Goal: Transaction & Acquisition: Purchase product/service

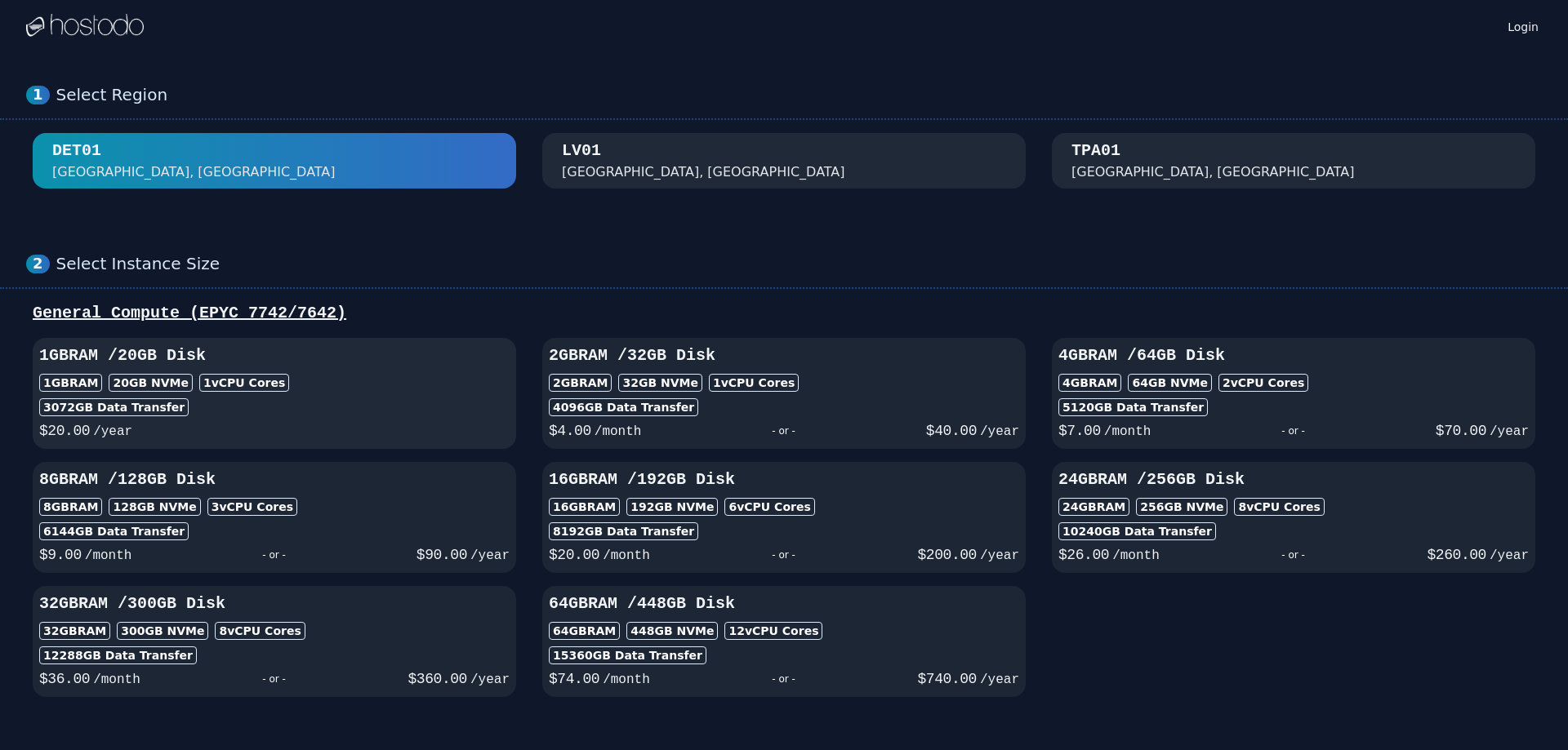
scroll to position [103, 0]
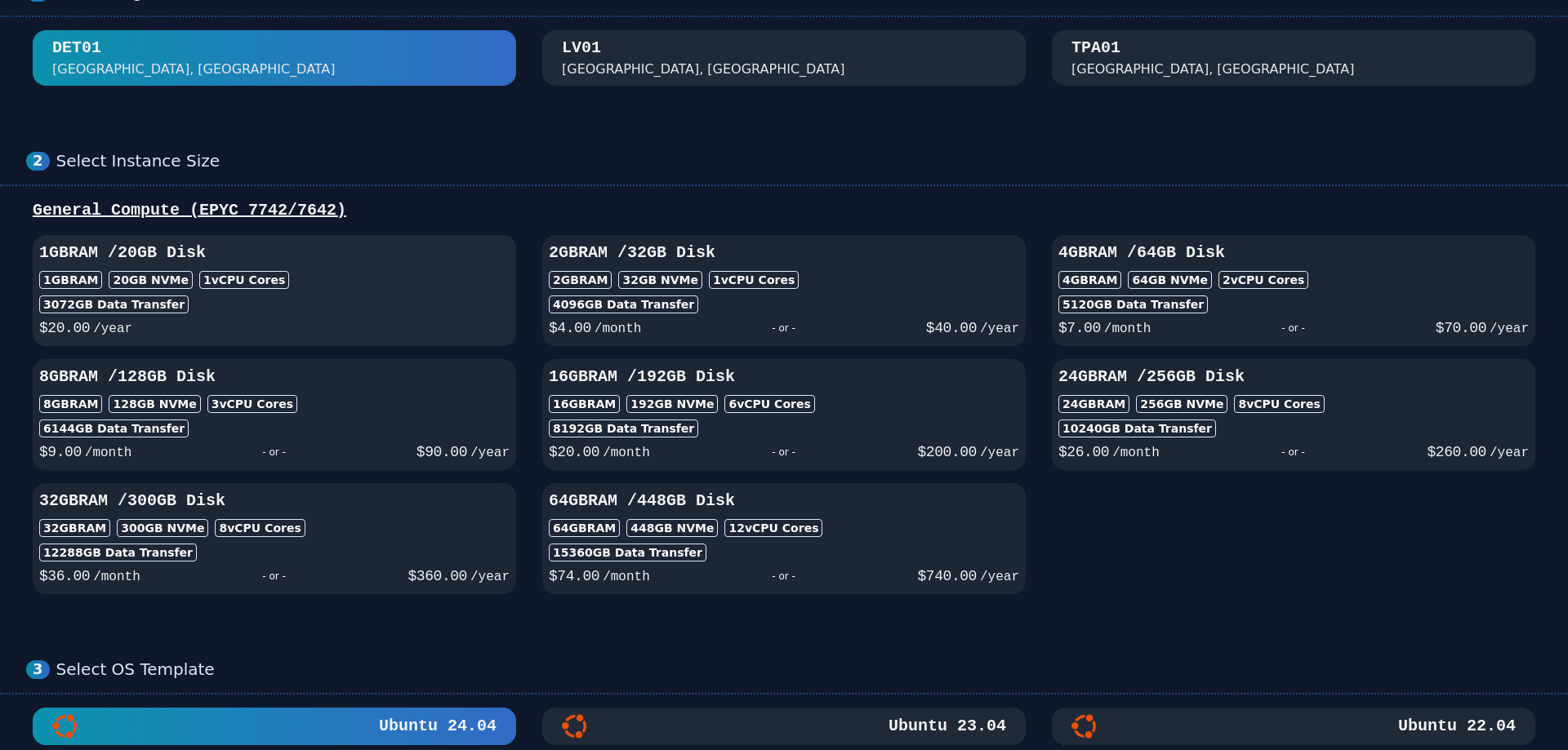
click at [462, 298] on div "3072 GB Data Transfer" at bounding box center [274, 304] width 470 height 17
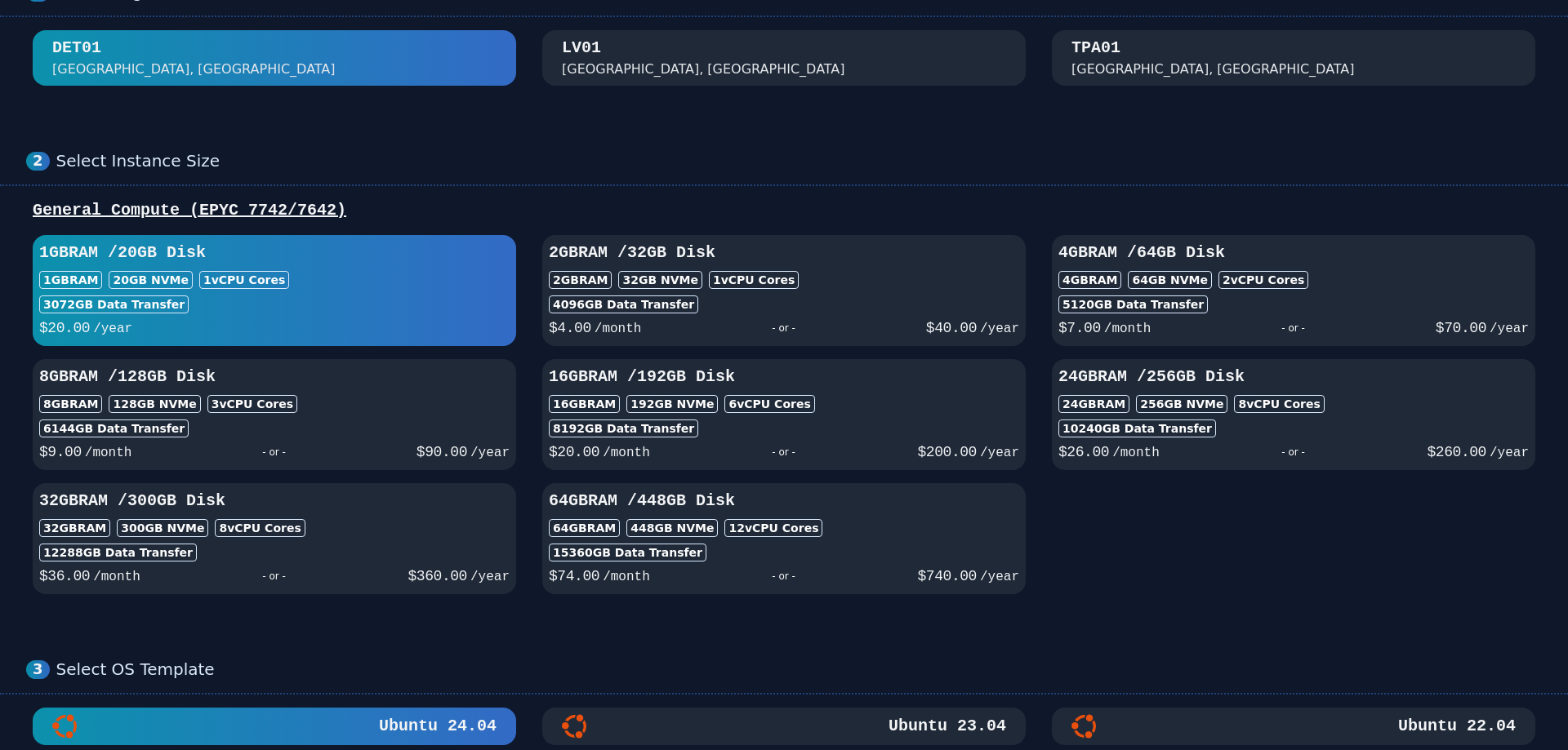
click at [703, 73] on div "[GEOGRAPHIC_DATA], [GEOGRAPHIC_DATA]" at bounding box center [783, 58] width 444 height 43
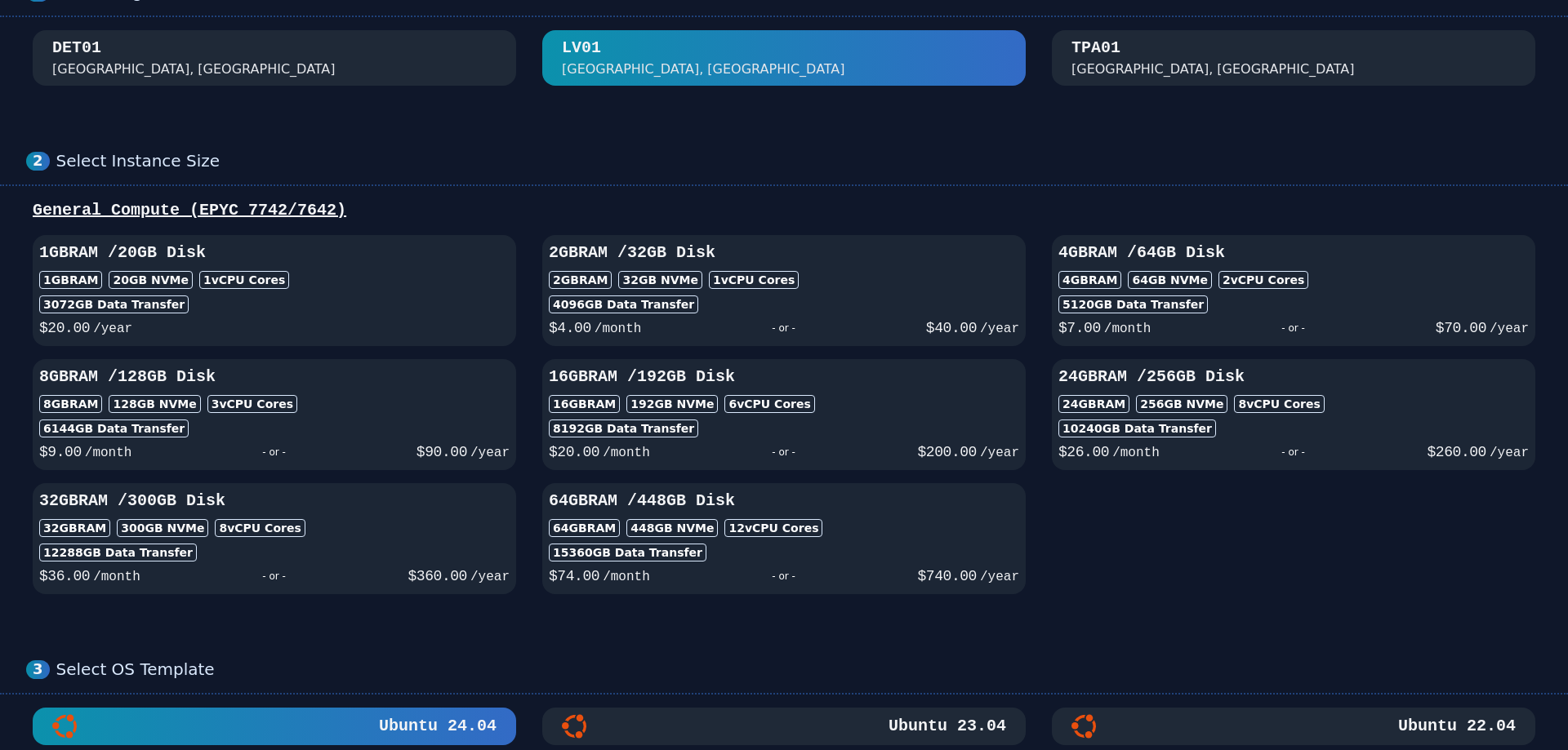
click at [1151, 48] on div "TPA01 [GEOGRAPHIC_DATA], [GEOGRAPHIC_DATA]" at bounding box center [1293, 58] width 444 height 43
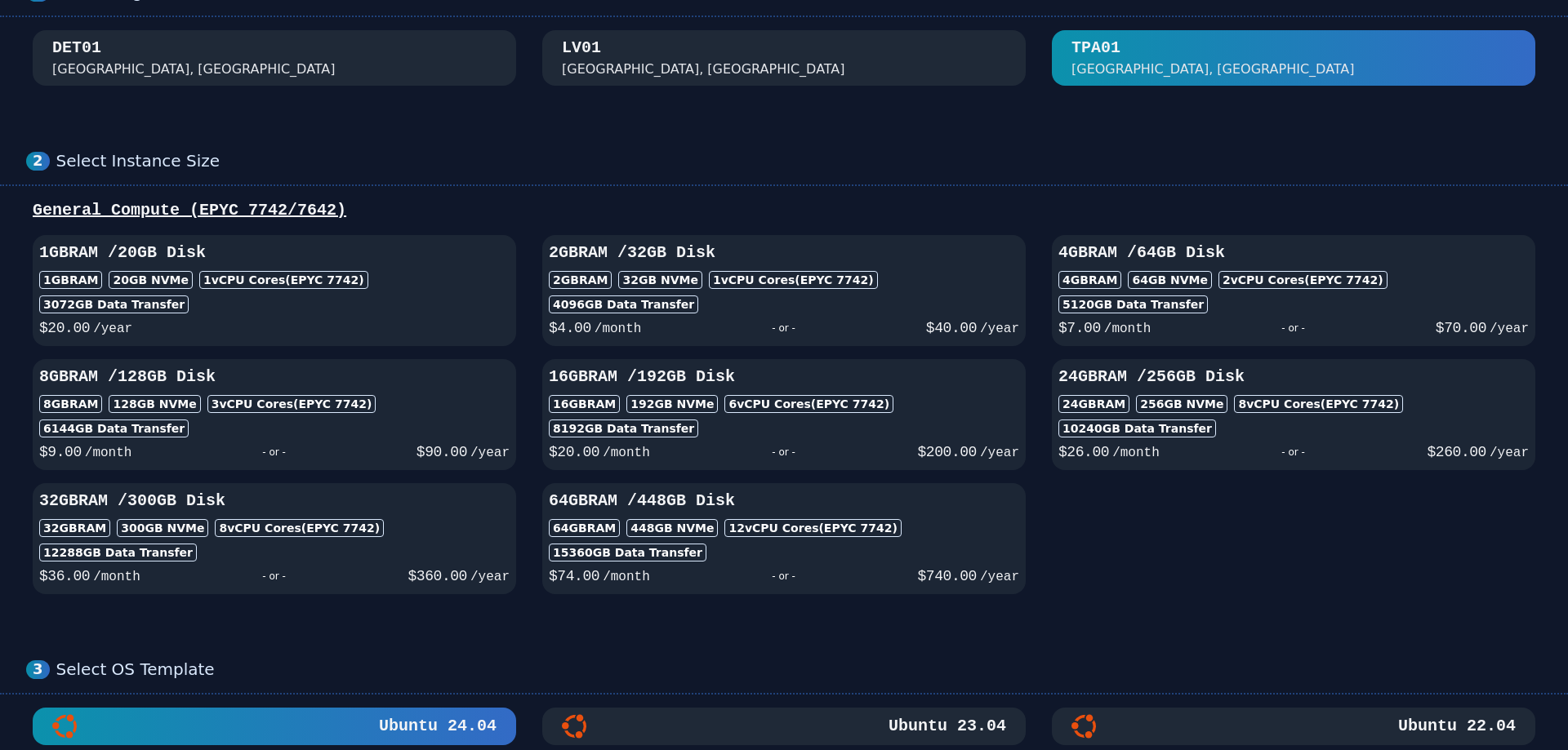
click at [909, 60] on div "[GEOGRAPHIC_DATA], [GEOGRAPHIC_DATA]" at bounding box center [783, 58] width 444 height 43
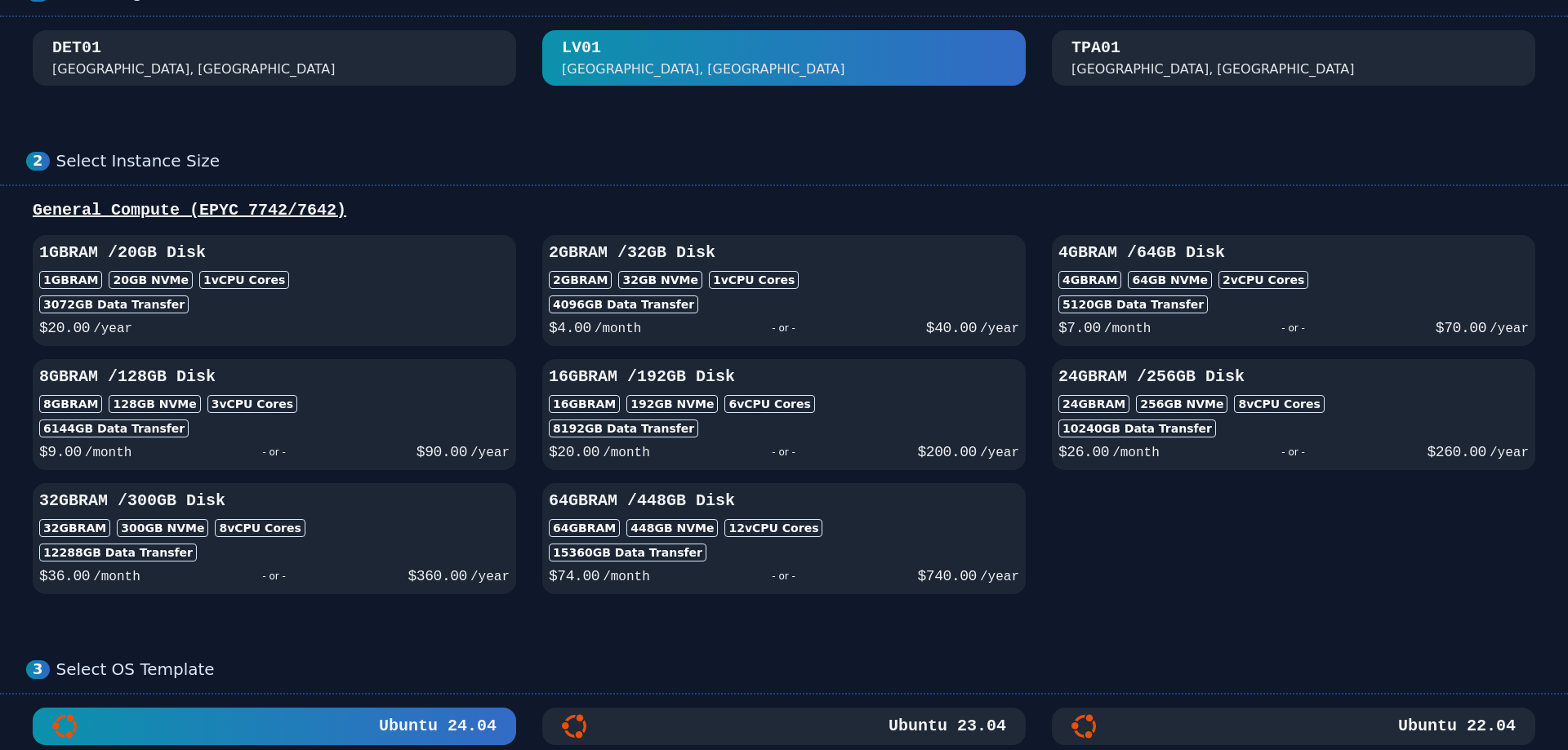
click at [1188, 53] on div "TPA01 [GEOGRAPHIC_DATA], [GEOGRAPHIC_DATA]" at bounding box center [1293, 58] width 444 height 43
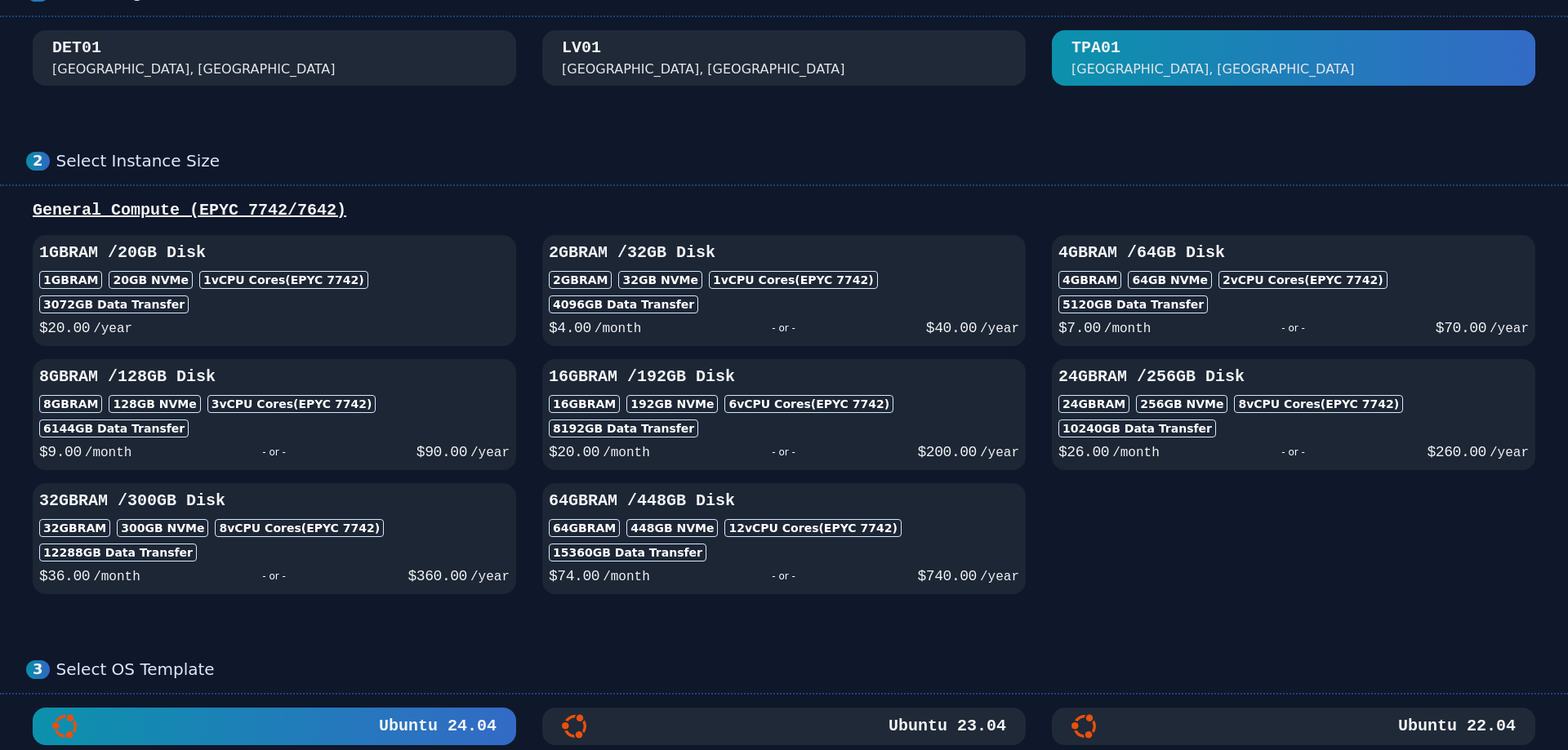
click at [923, 61] on div "[GEOGRAPHIC_DATA], [GEOGRAPHIC_DATA]" at bounding box center [783, 58] width 444 height 43
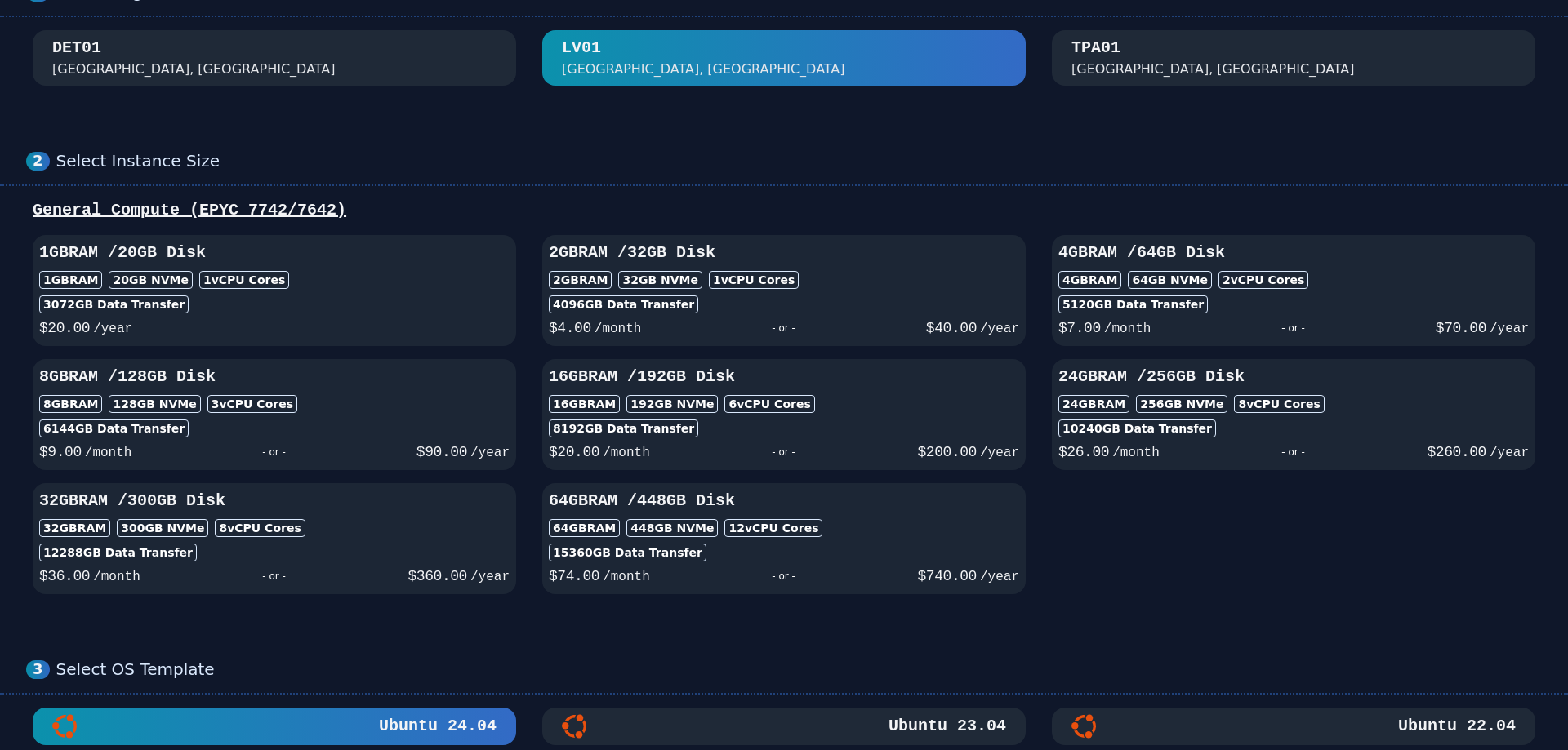
click at [1231, 36] on button "TPA01 [GEOGRAPHIC_DATA], [GEOGRAPHIC_DATA]" at bounding box center [1294, 57] width 484 height 55
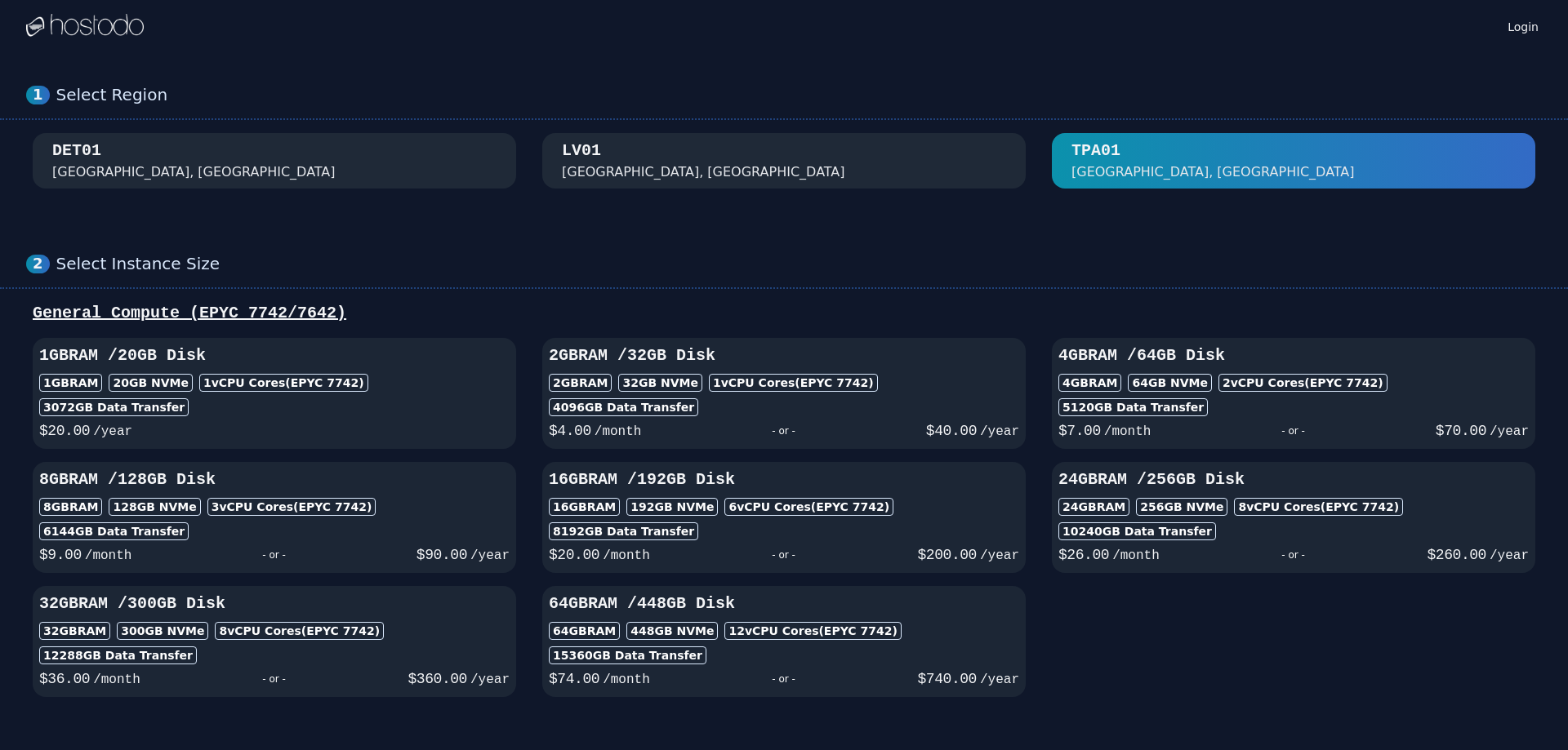
click at [310, 159] on div "DET01 [GEOGRAPHIC_DATA], [GEOGRAPHIC_DATA]" at bounding box center [274, 161] width 444 height 43
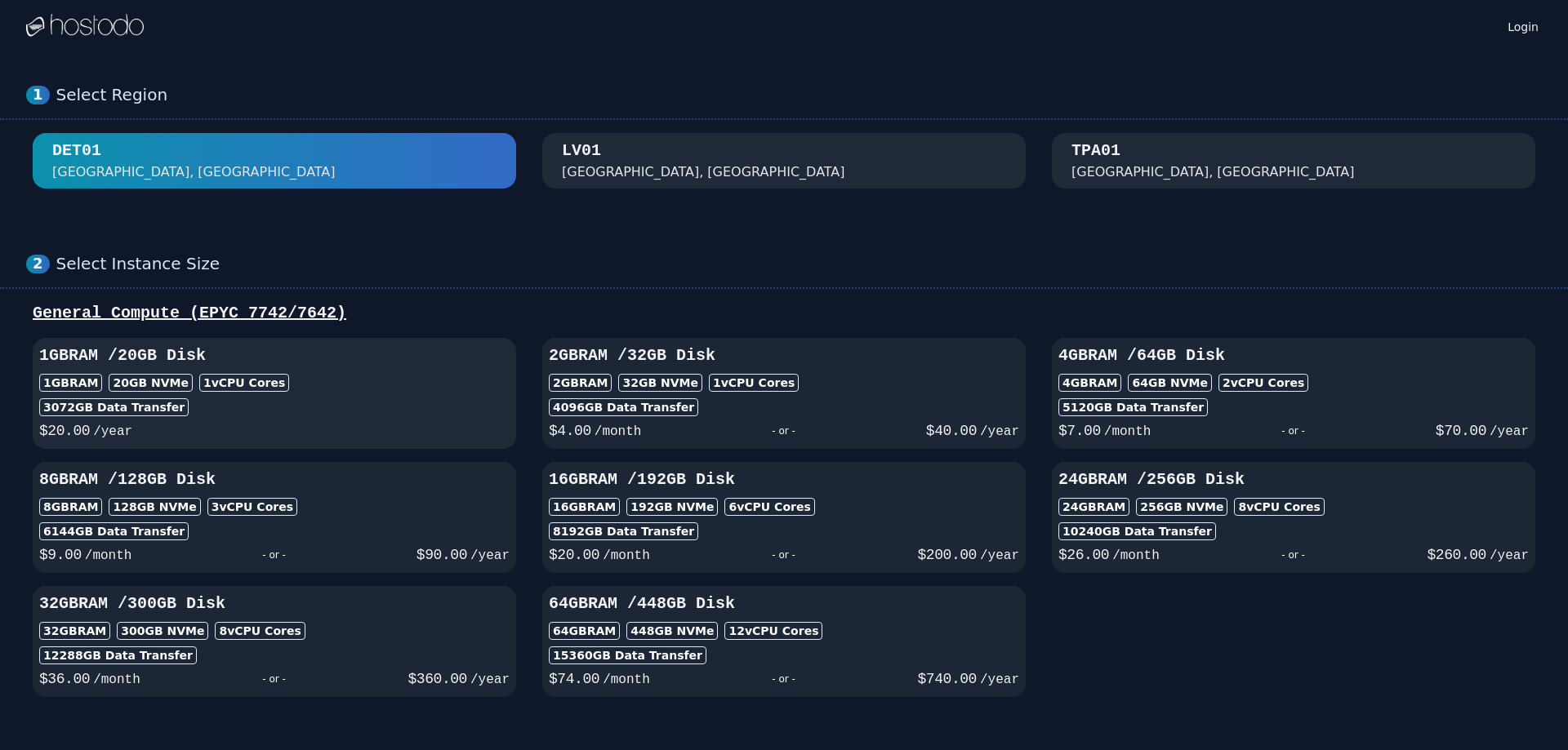
click at [328, 423] on div "$ 20.00 /year" at bounding box center [274, 429] width 470 height 26
